Goal: Task Accomplishment & Management: Use online tool/utility

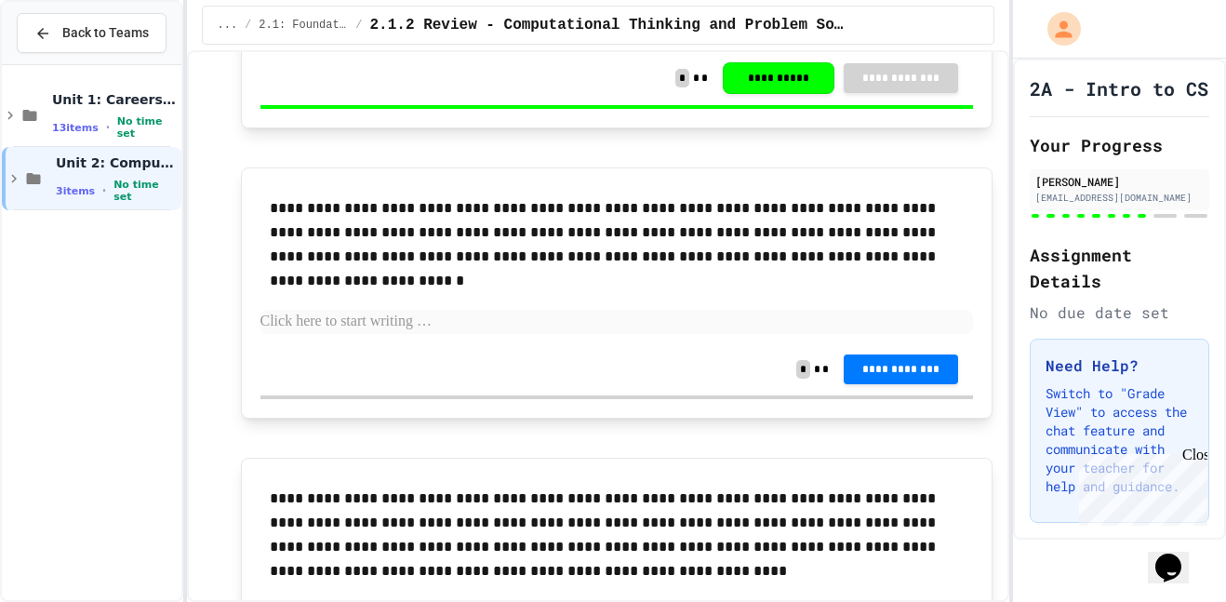
scroll to position [3637, 0]
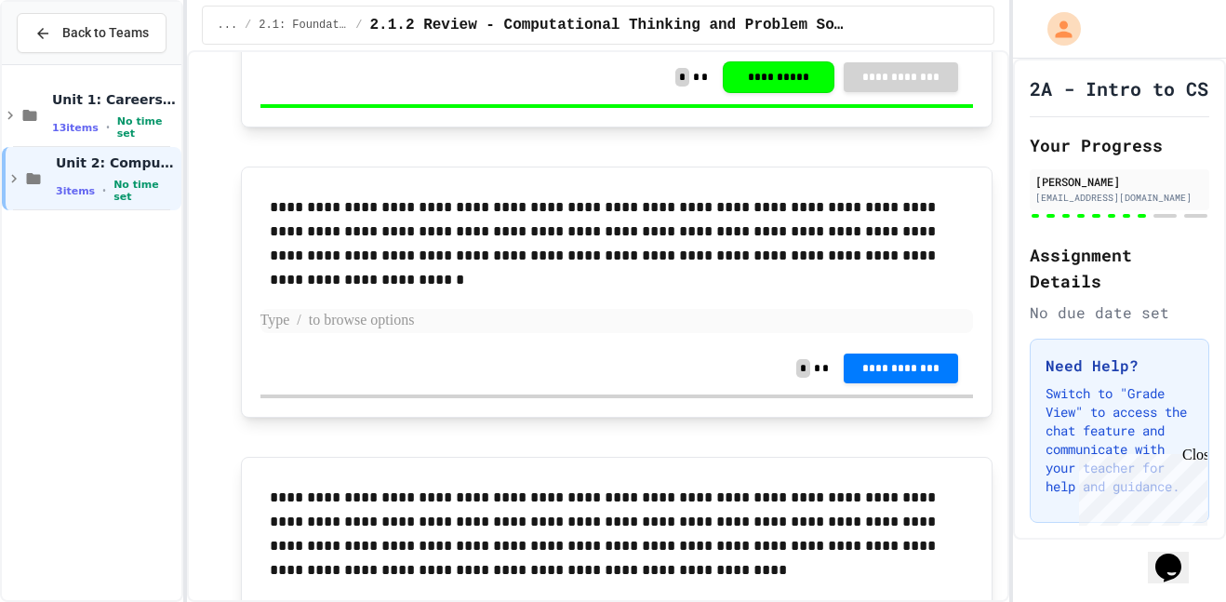
click at [353, 327] on p at bounding box center [616, 321] width 712 height 24
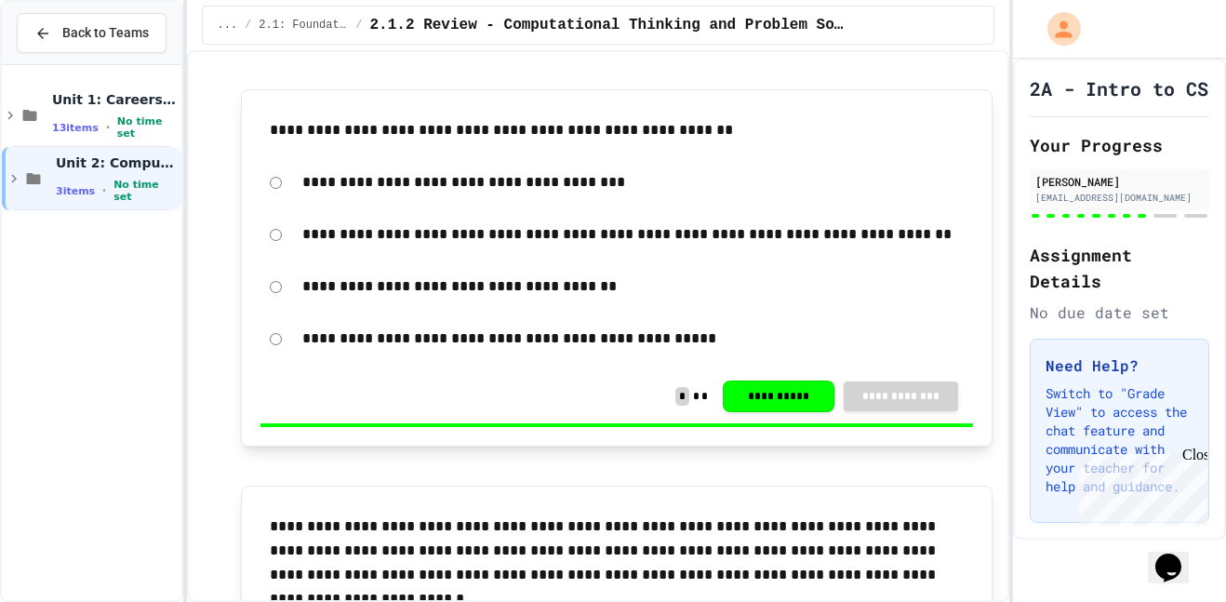
scroll to position [3835, 0]
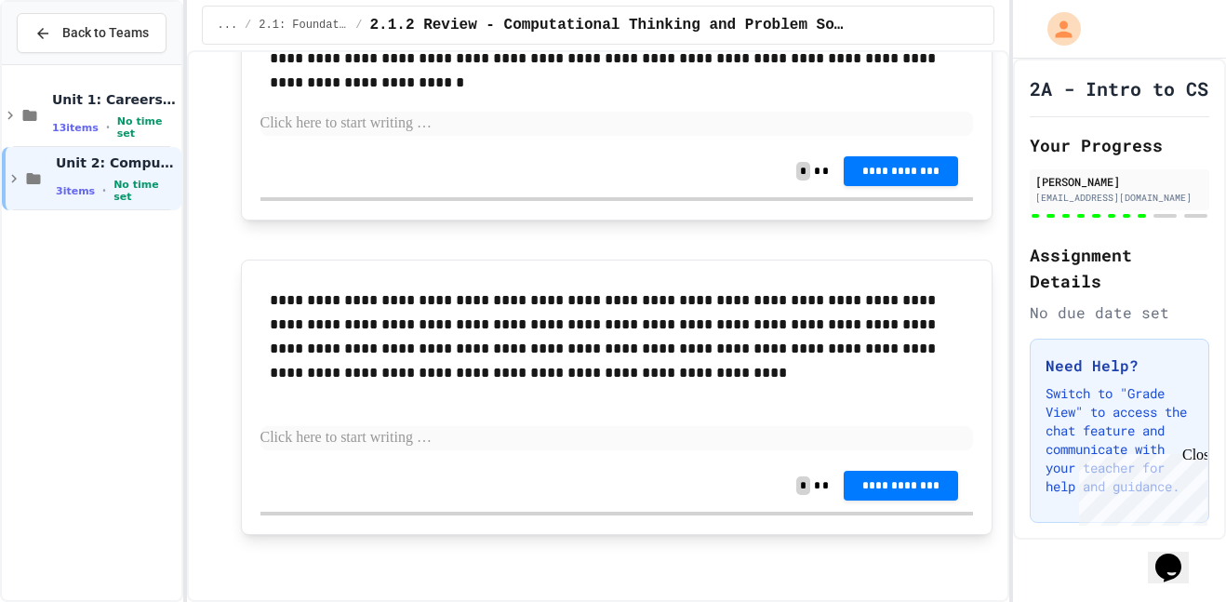
click at [491, 123] on p at bounding box center [616, 124] width 712 height 24
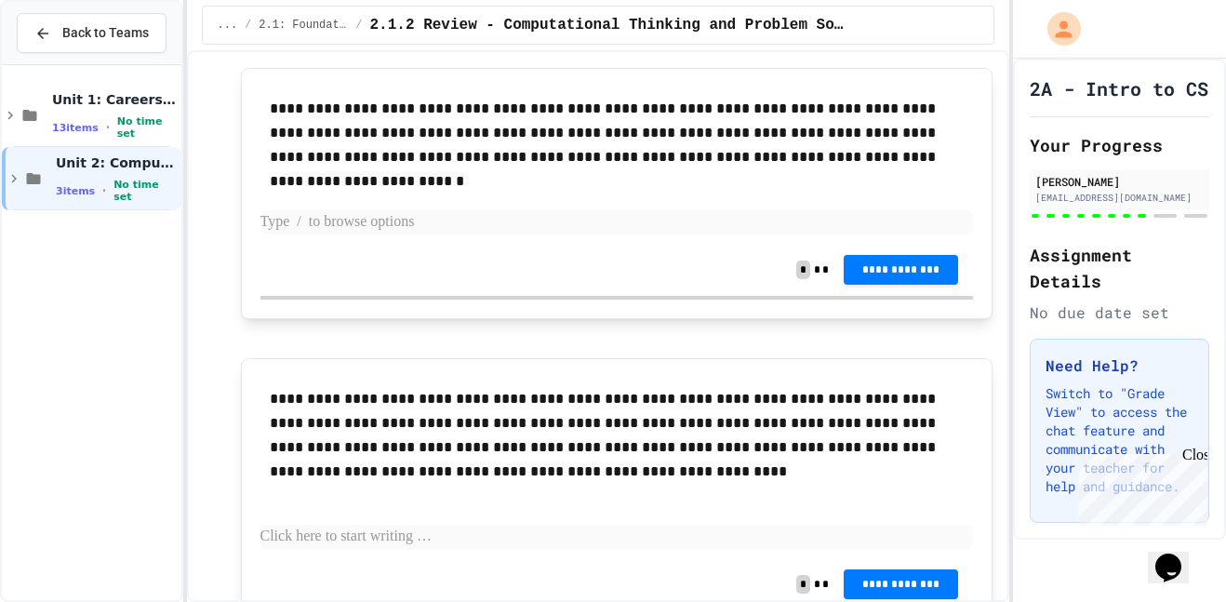
scroll to position [3717, 0]
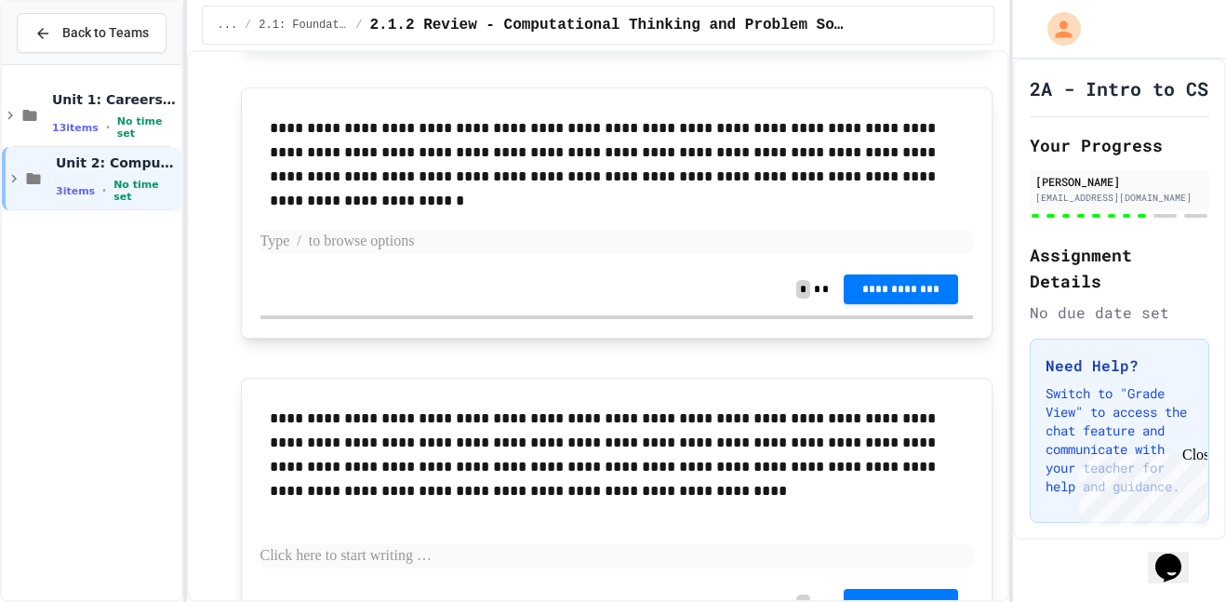
click at [437, 240] on p at bounding box center [616, 242] width 712 height 24
click at [446, 233] on p at bounding box center [616, 242] width 712 height 24
click at [456, 236] on p "**********" at bounding box center [616, 242] width 712 height 24
